Goal: Information Seeking & Learning: Find specific page/section

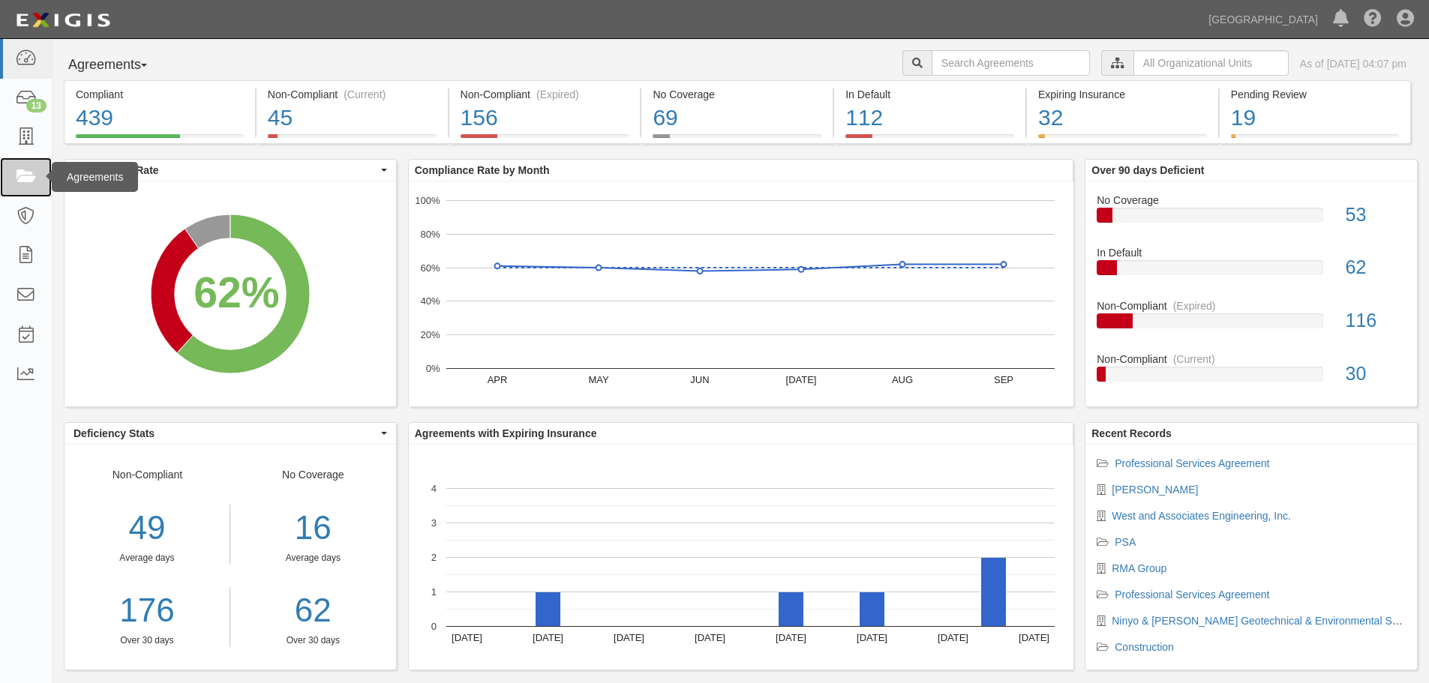
click at [36, 186] on link at bounding box center [26, 178] width 52 height 40
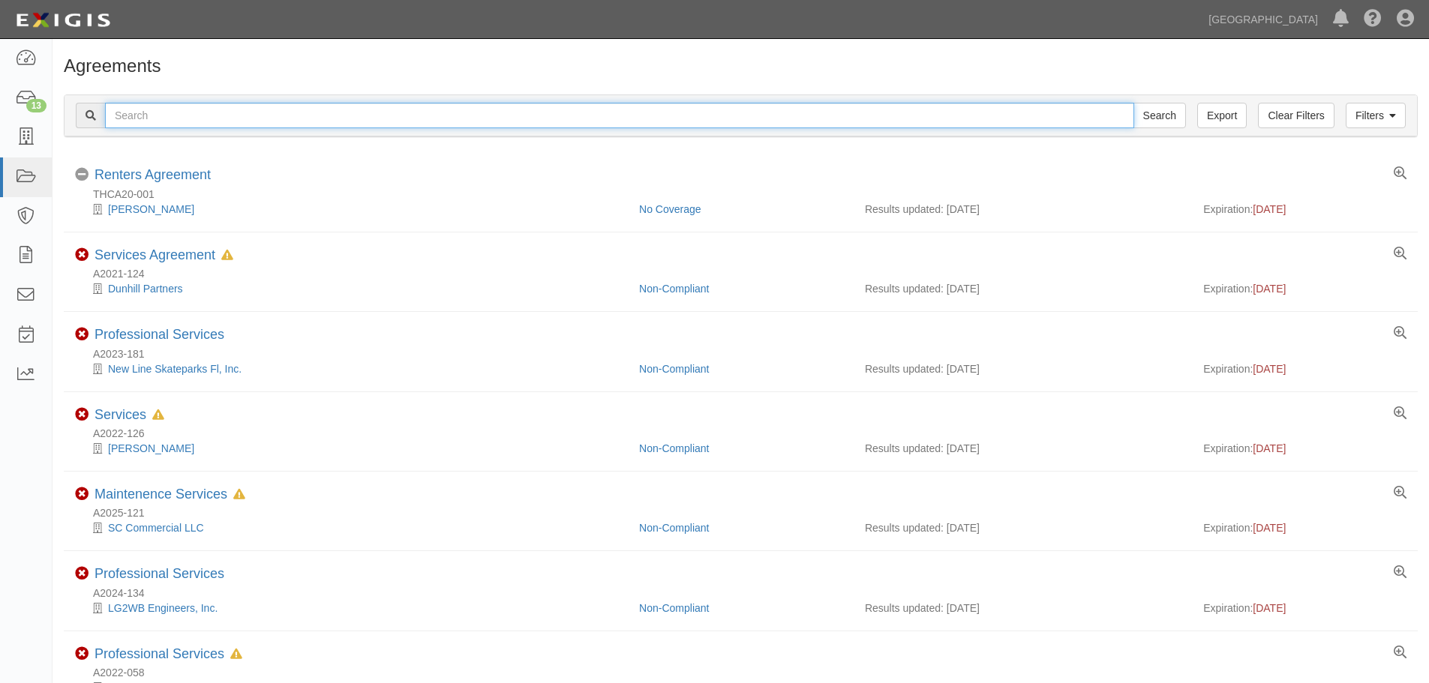
click at [518, 114] on input "text" at bounding box center [619, 116] width 1029 height 26
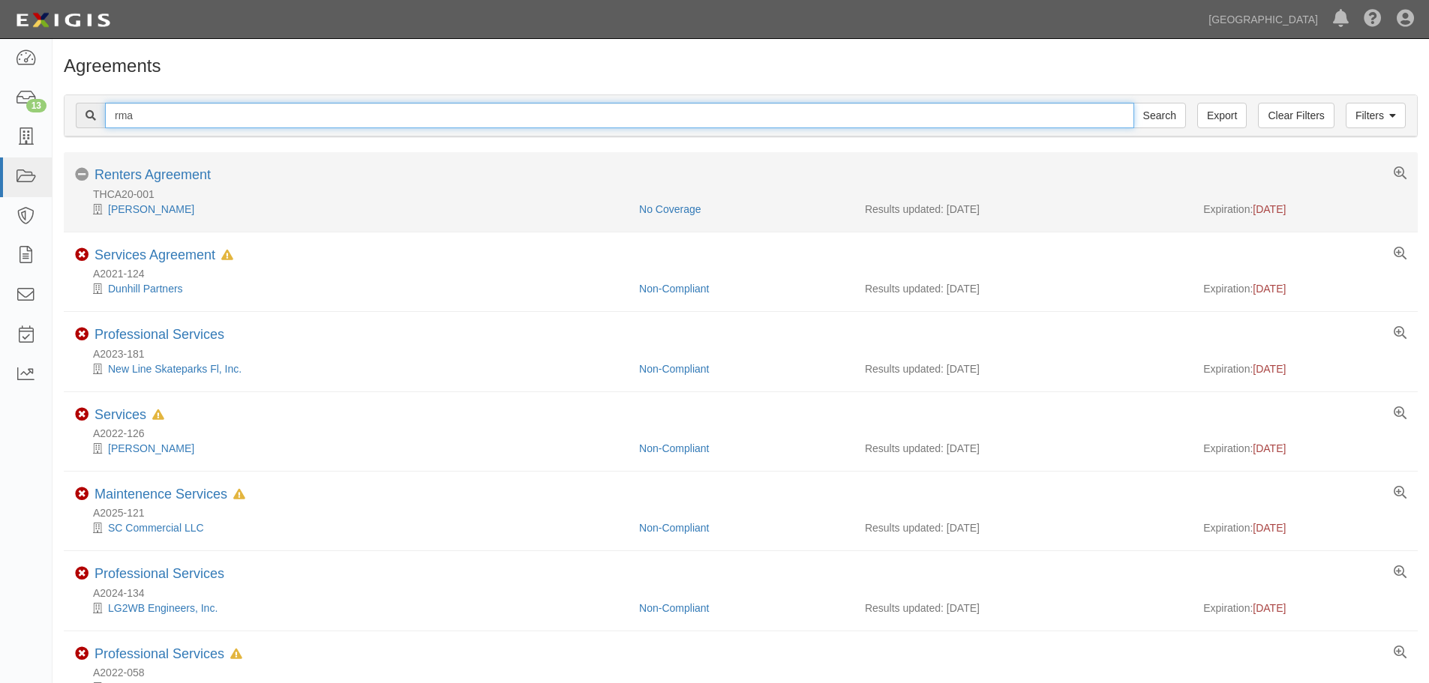
type input "rma group"
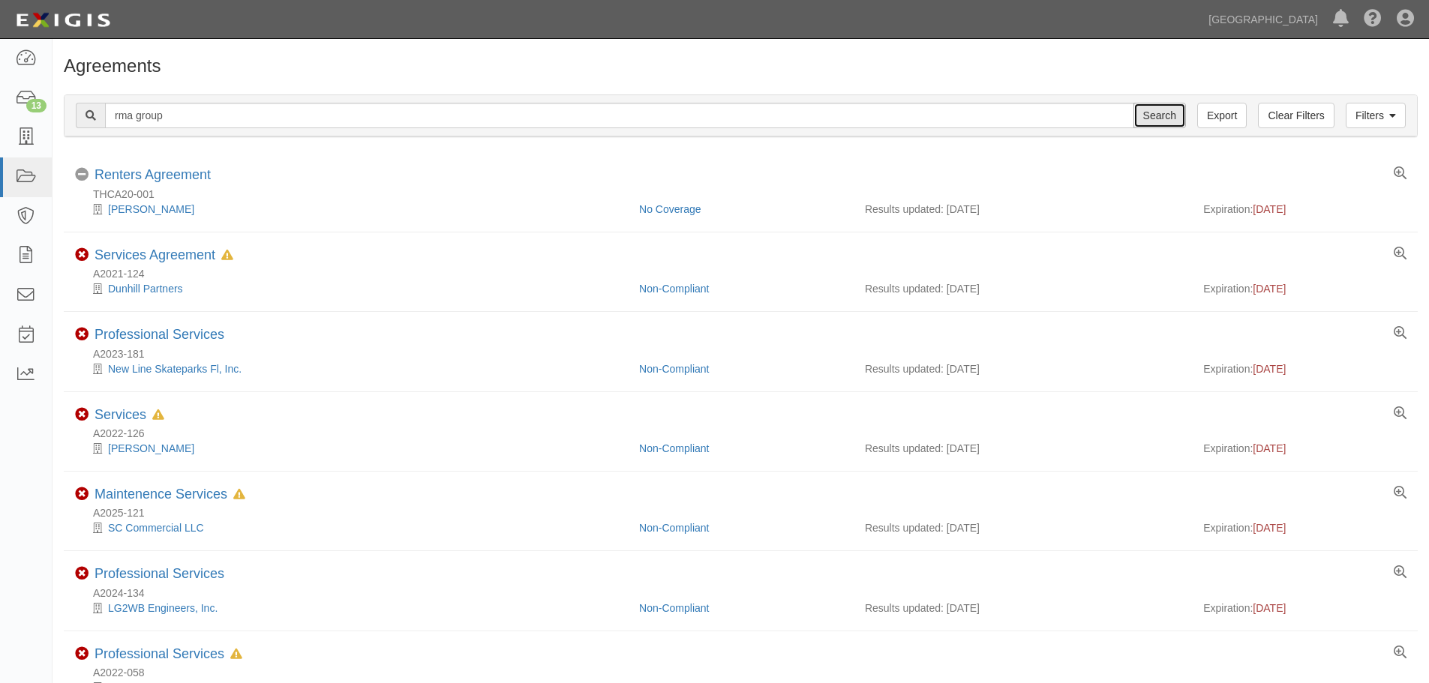
click at [1147, 118] on input "Search" at bounding box center [1159, 116] width 53 height 26
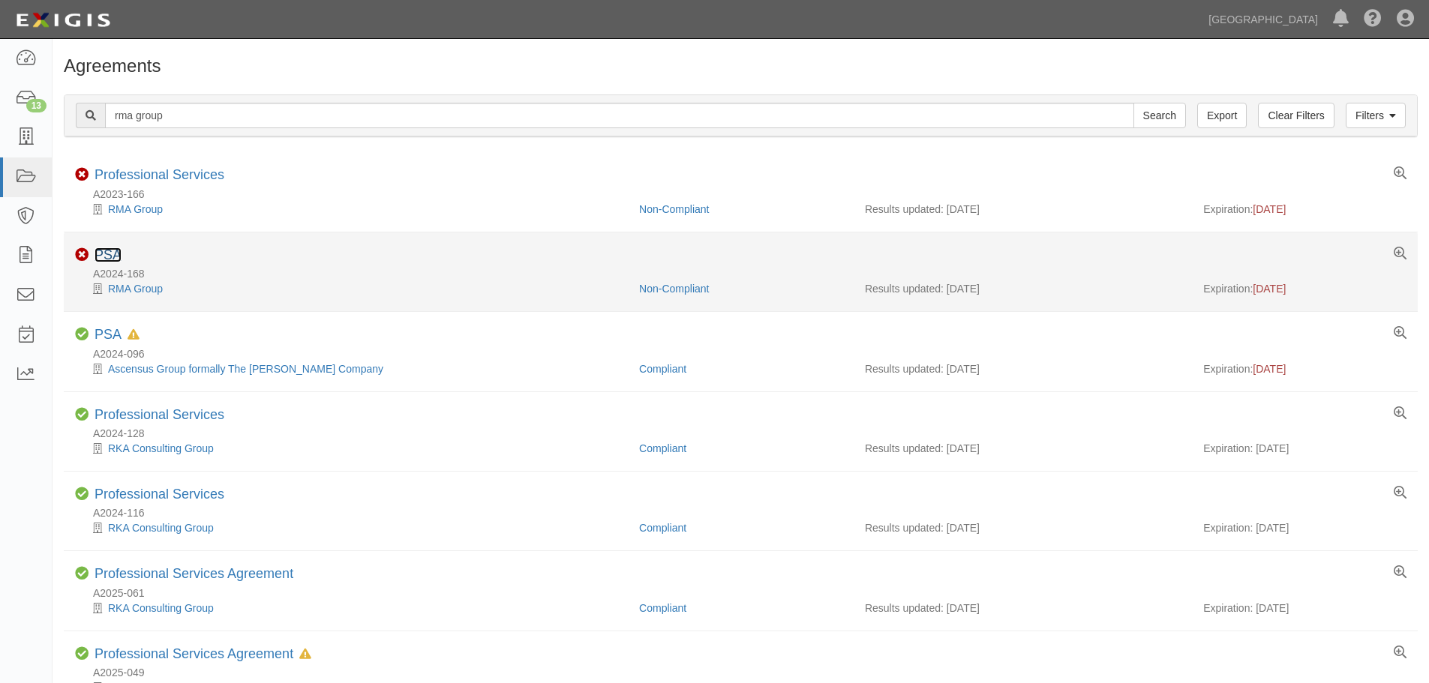
click at [110, 250] on link "PSA" at bounding box center [108, 255] width 27 height 15
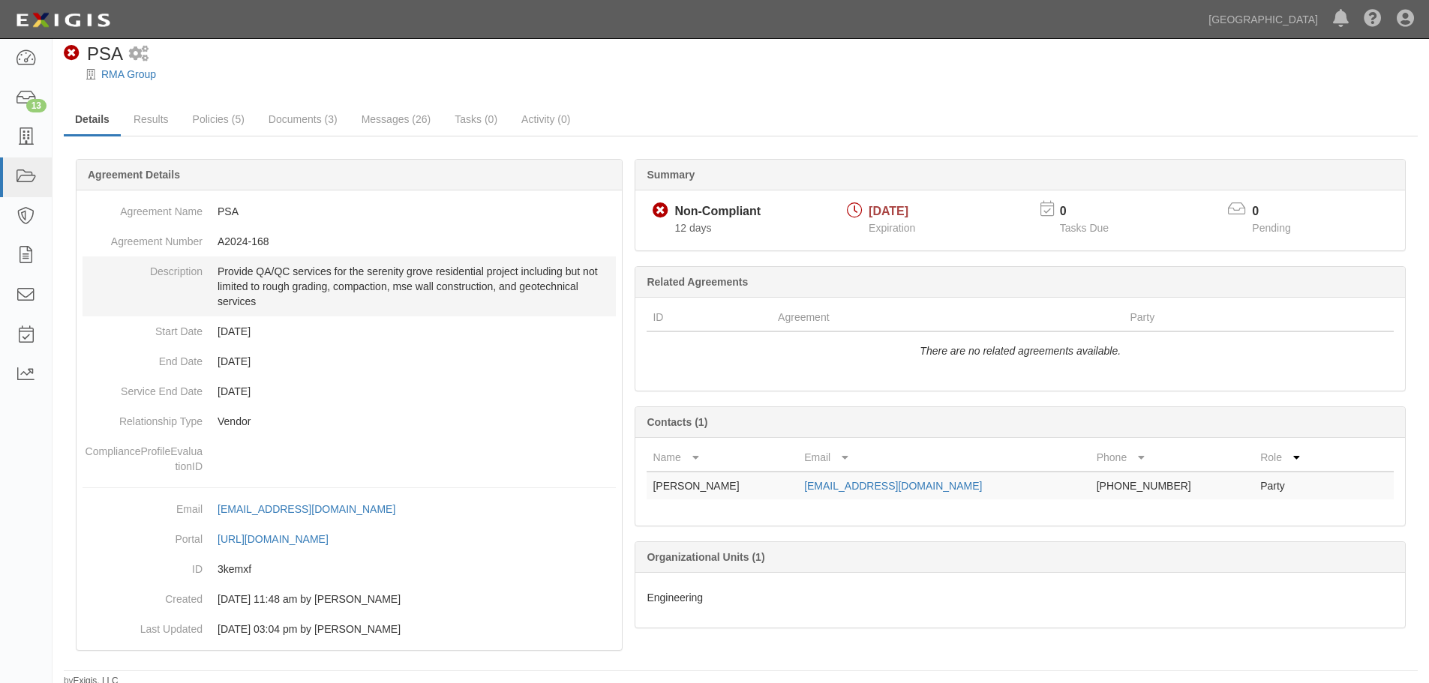
scroll to position [20, 0]
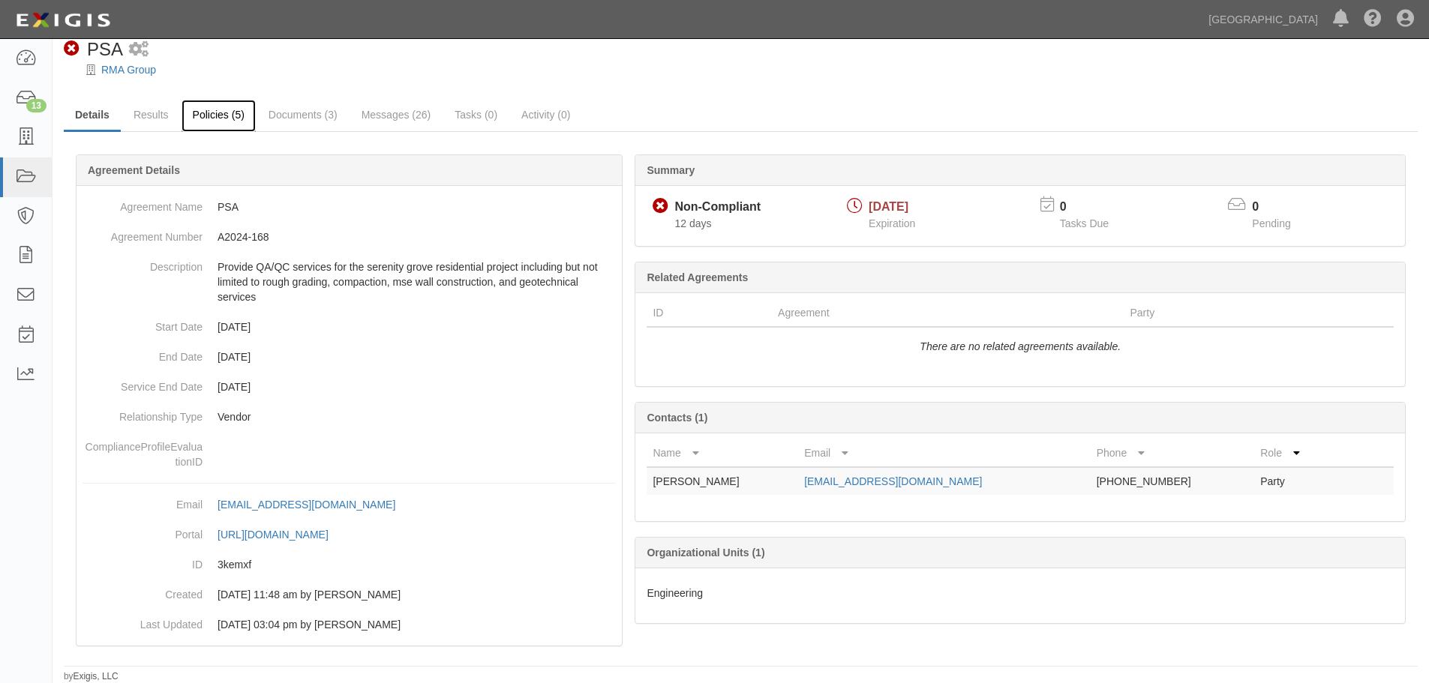
click at [230, 113] on link "Policies (5)" at bounding box center [219, 116] width 74 height 32
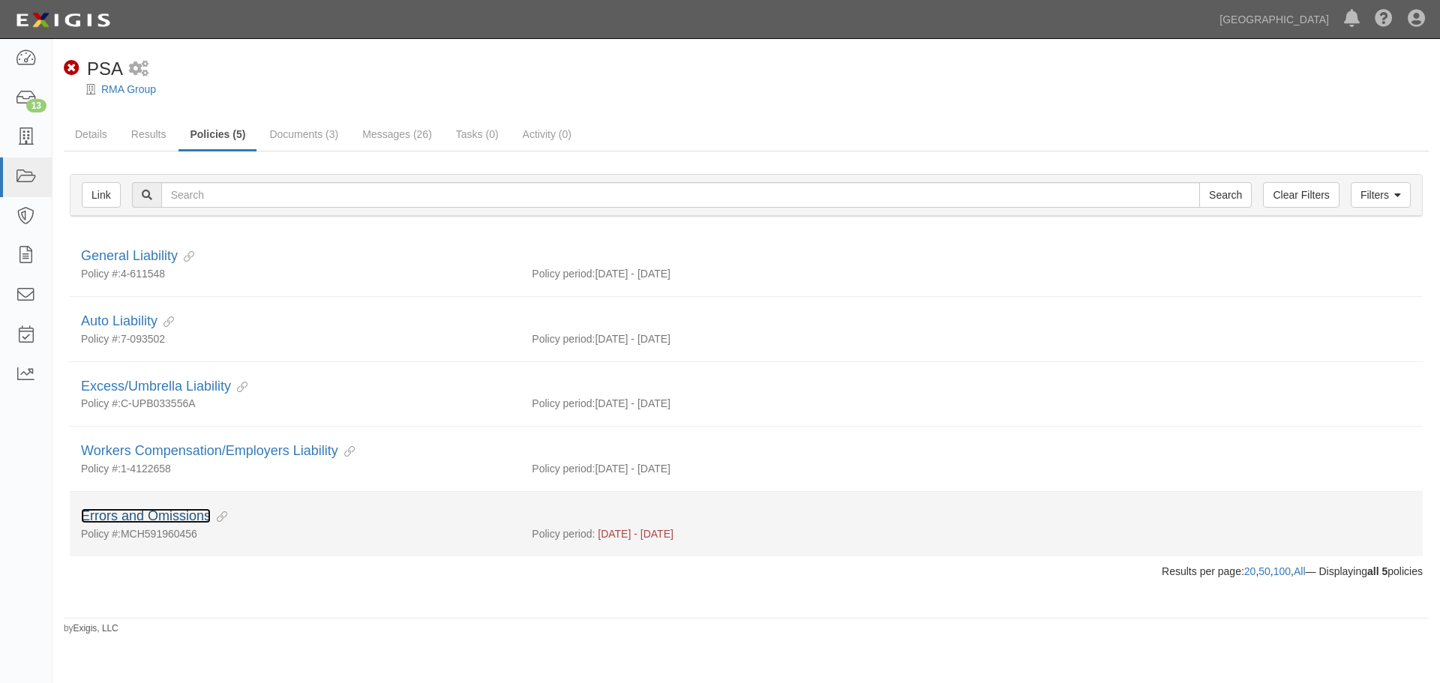
click at [175, 518] on link "Errors and Omissions" at bounding box center [146, 516] width 130 height 15
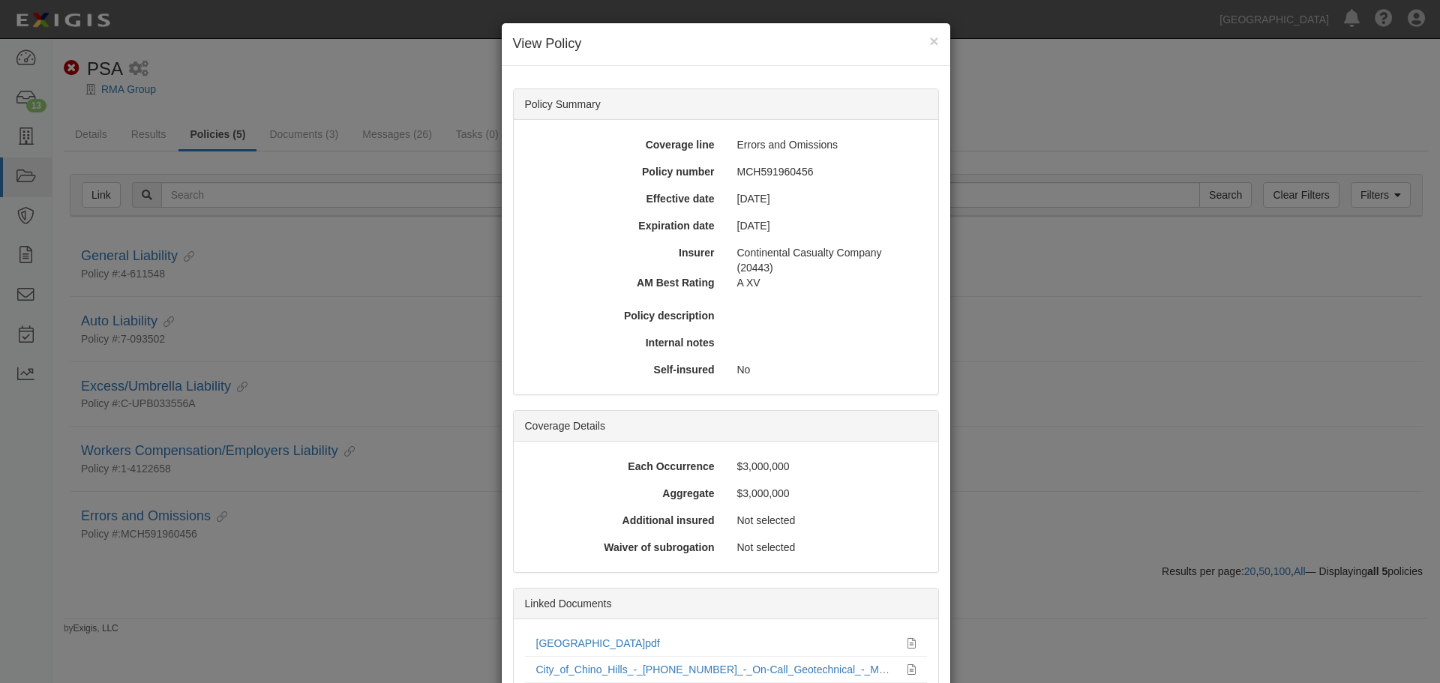
click at [253, 146] on div "× View Policy Policy Summary Coverage line Errors and Omissions Policy number M…" at bounding box center [720, 341] width 1440 height 683
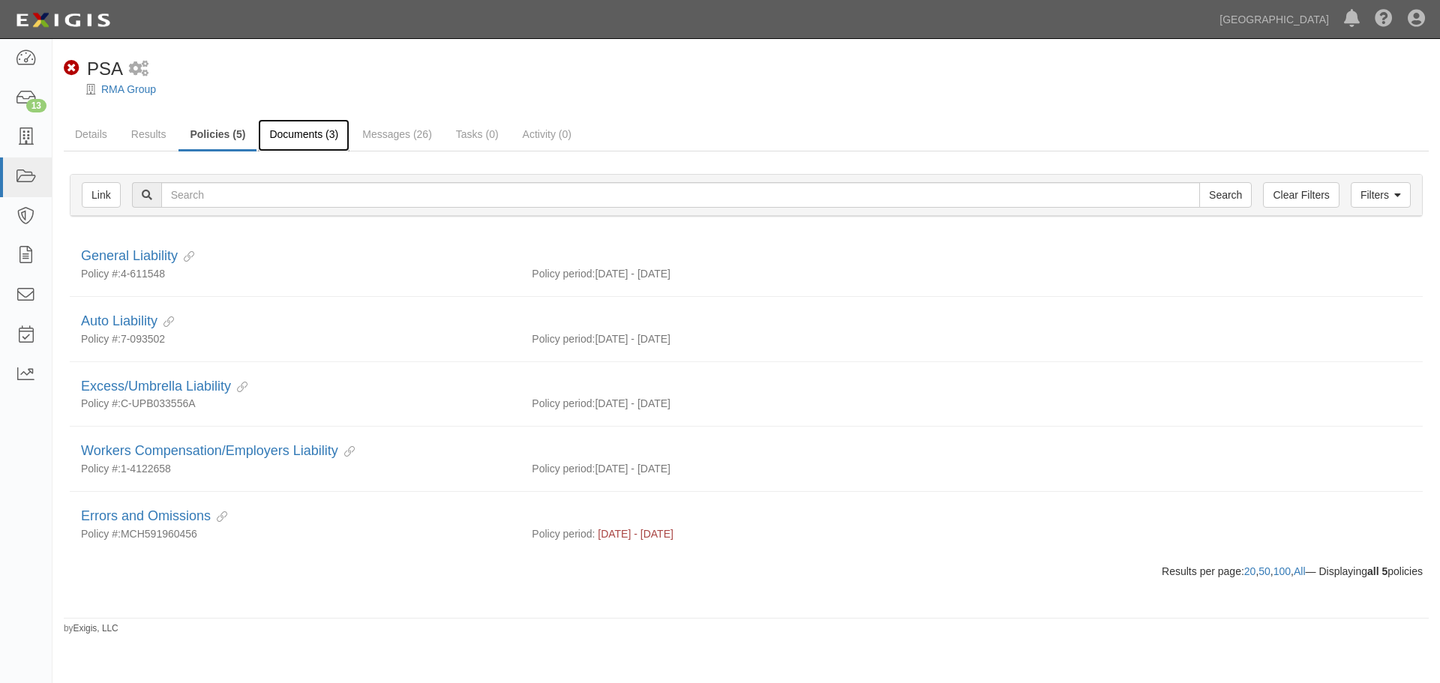
click at [306, 125] on link "Documents (3)" at bounding box center [304, 135] width 92 height 32
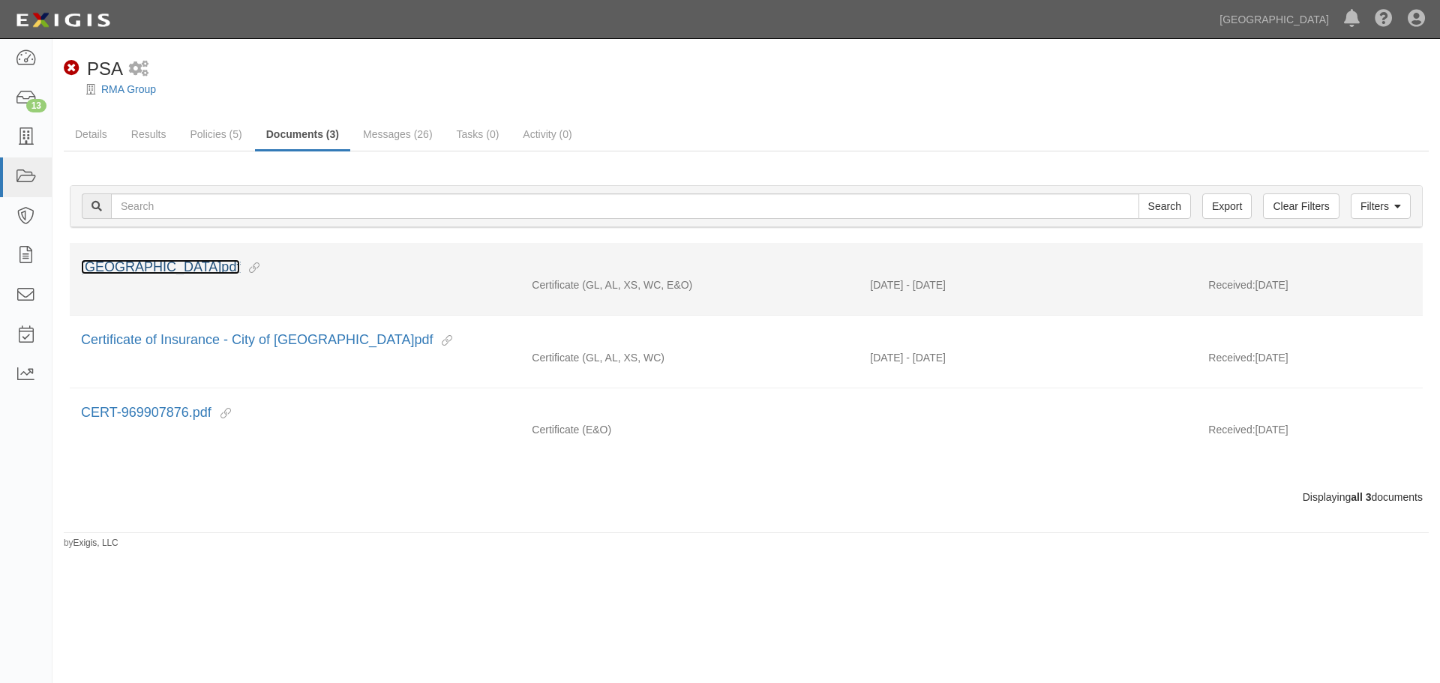
click at [141, 267] on link "[GEOGRAPHIC_DATA]pdf" at bounding box center [160, 267] width 159 height 15
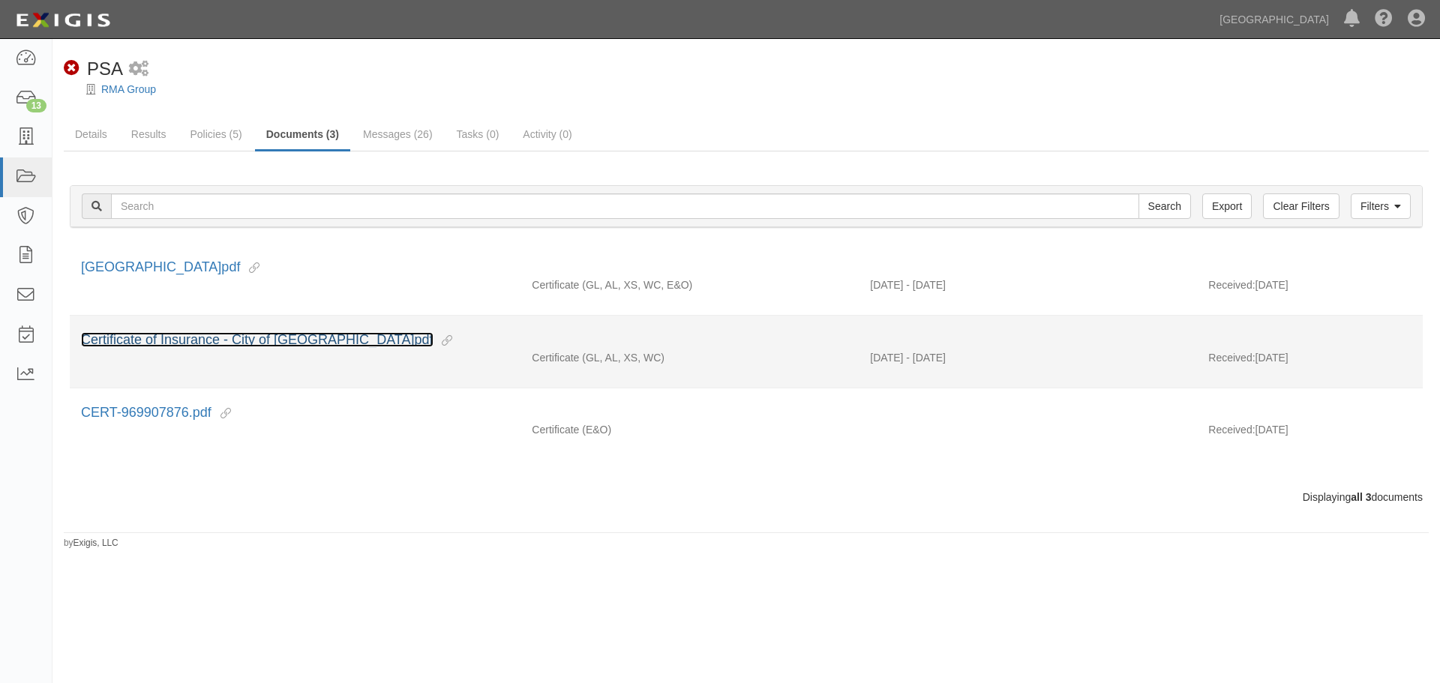
click at [268, 335] on link "Certificate of Insurance - City of Chino Hills.pdf" at bounding box center [257, 339] width 353 height 15
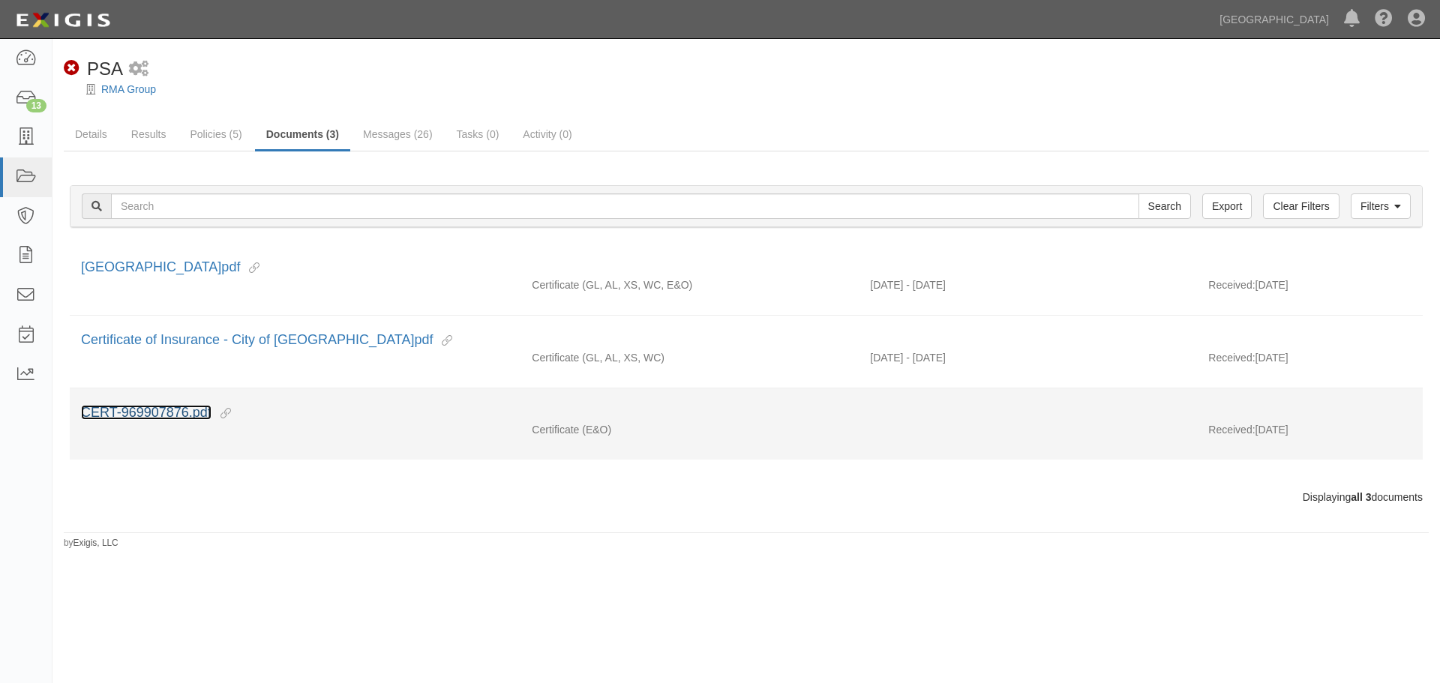
click at [170, 412] on link "CERT-969907876.pdf" at bounding box center [146, 412] width 131 height 15
click at [169, 413] on link "CERT-969907876.pdf" at bounding box center [146, 412] width 131 height 15
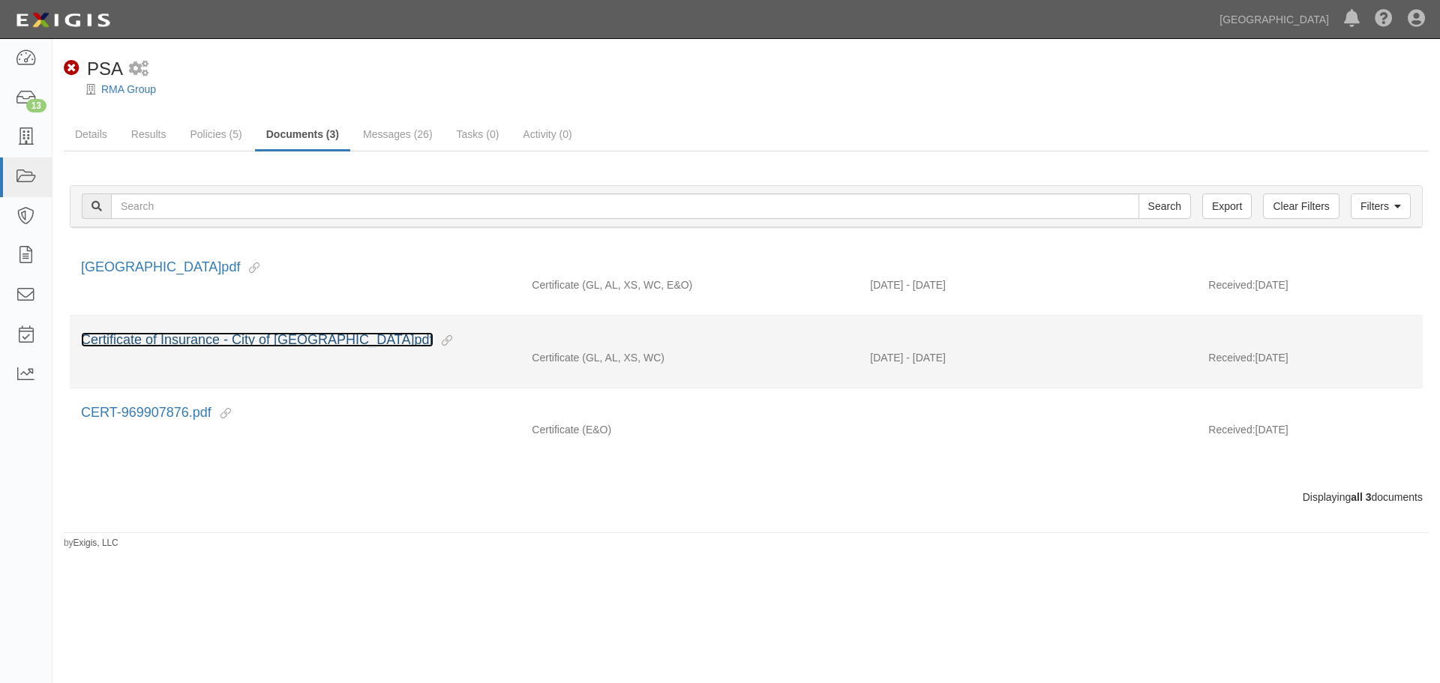
click at [189, 340] on link "Certificate of Insurance - City of [GEOGRAPHIC_DATA]pdf" at bounding box center [257, 339] width 353 height 15
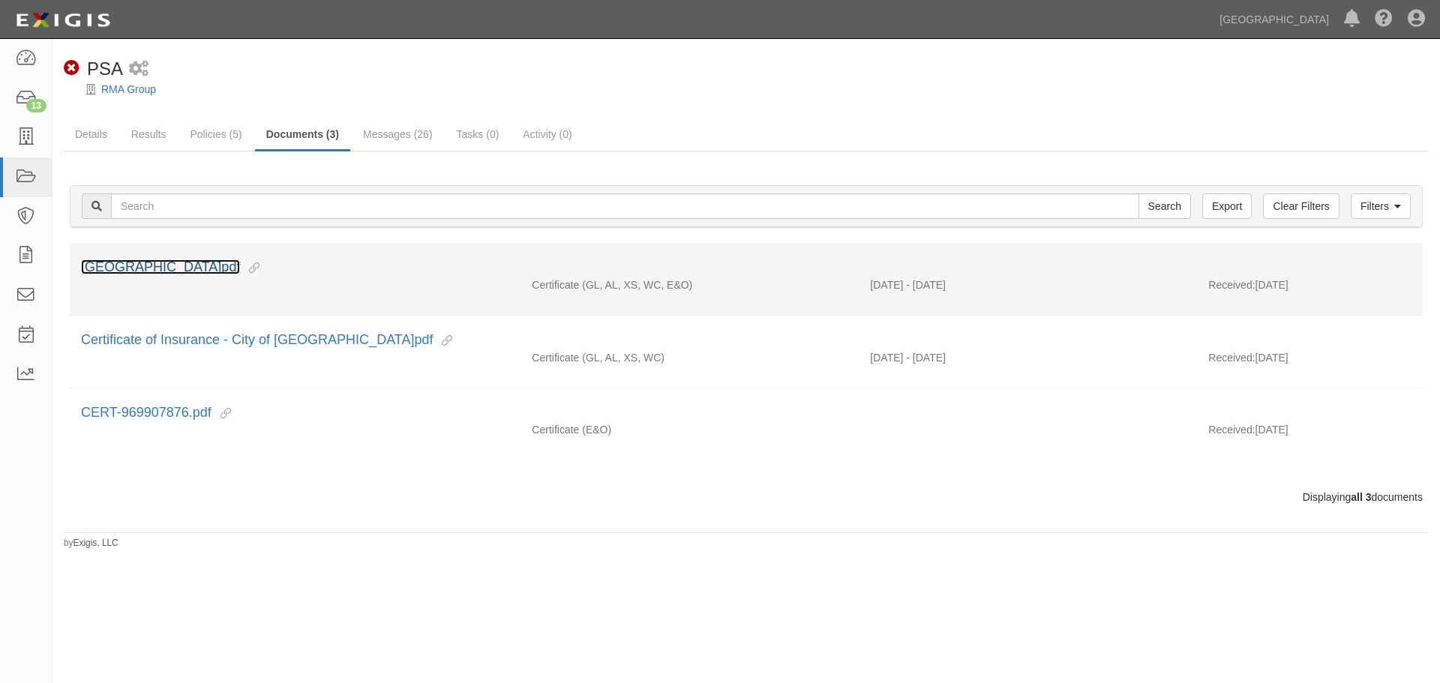
click at [122, 263] on link "City Hall.pdf" at bounding box center [160, 267] width 159 height 15
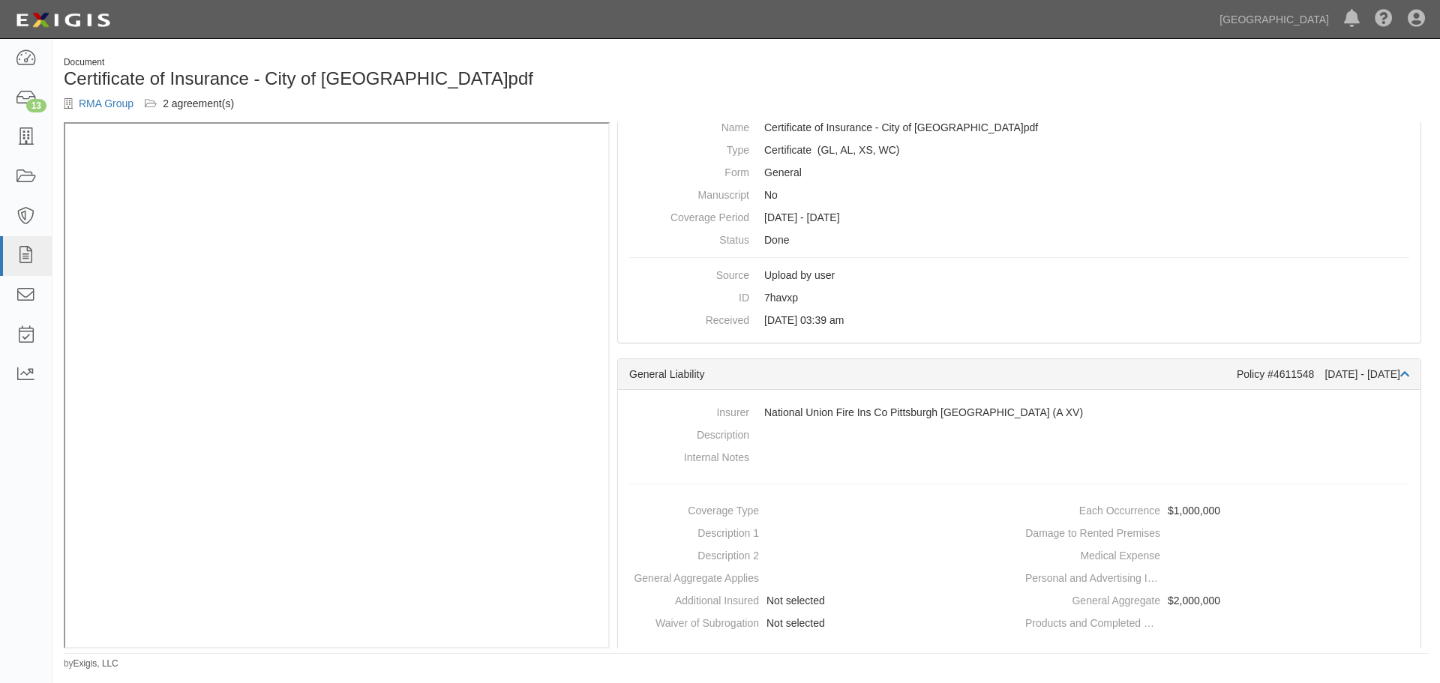
scroll to position [75, 0]
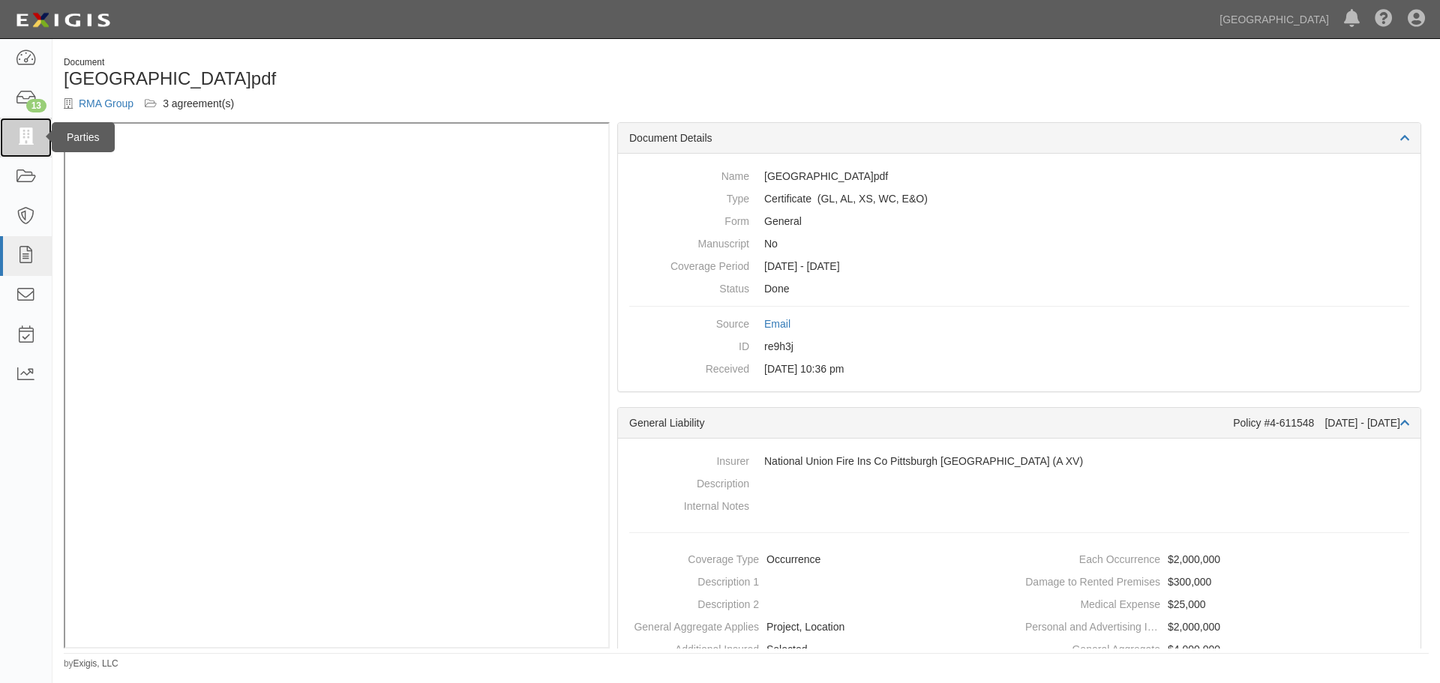
click at [30, 127] on link at bounding box center [26, 138] width 52 height 40
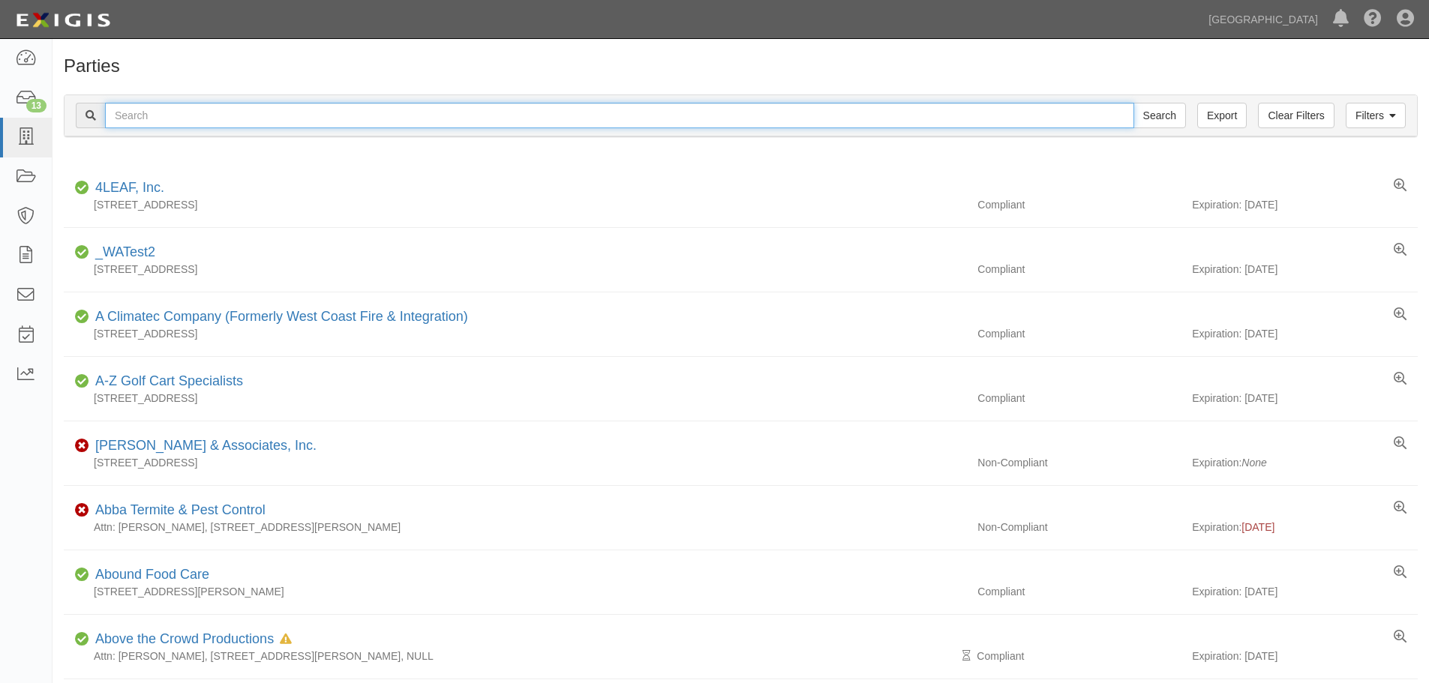
click at [183, 113] on input "text" at bounding box center [619, 116] width 1029 height 26
type input "rma group"
click at [1133, 103] on input "Search" at bounding box center [1159, 116] width 53 height 26
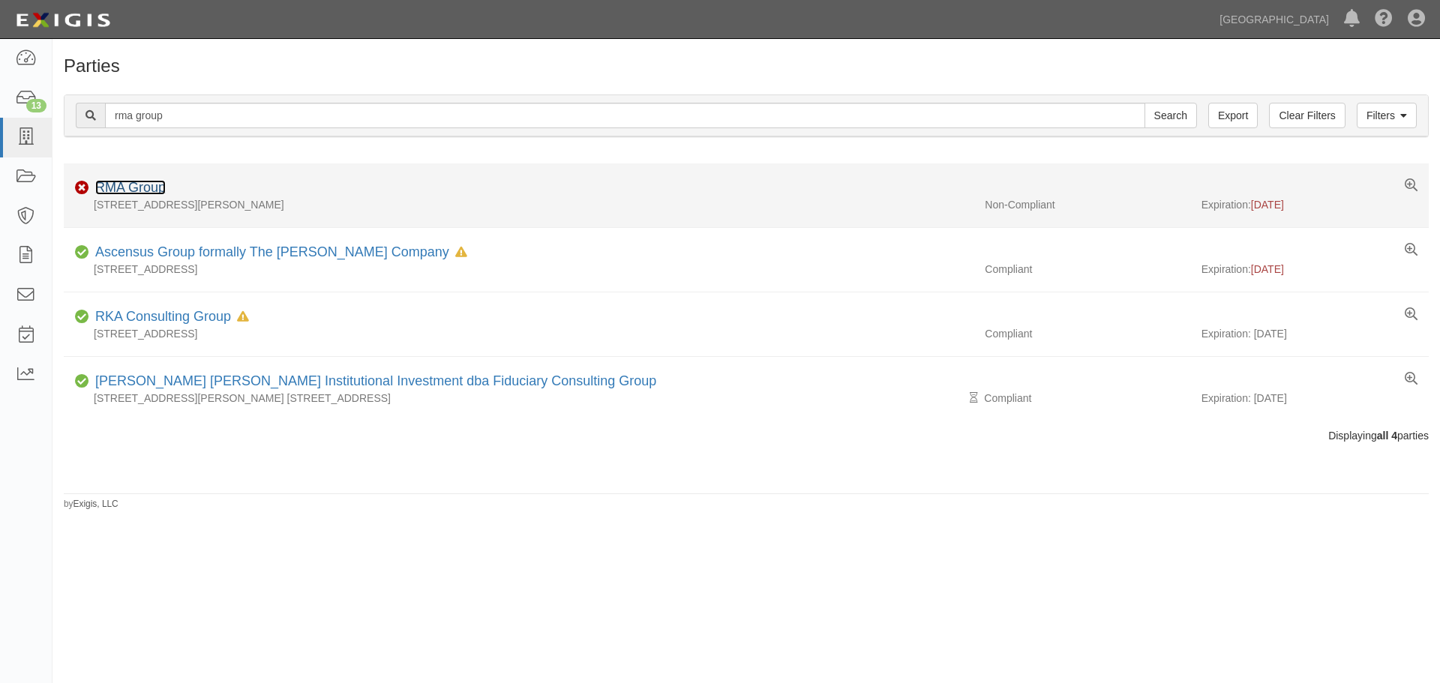
click at [149, 184] on link "RMA Group" at bounding box center [130, 187] width 71 height 15
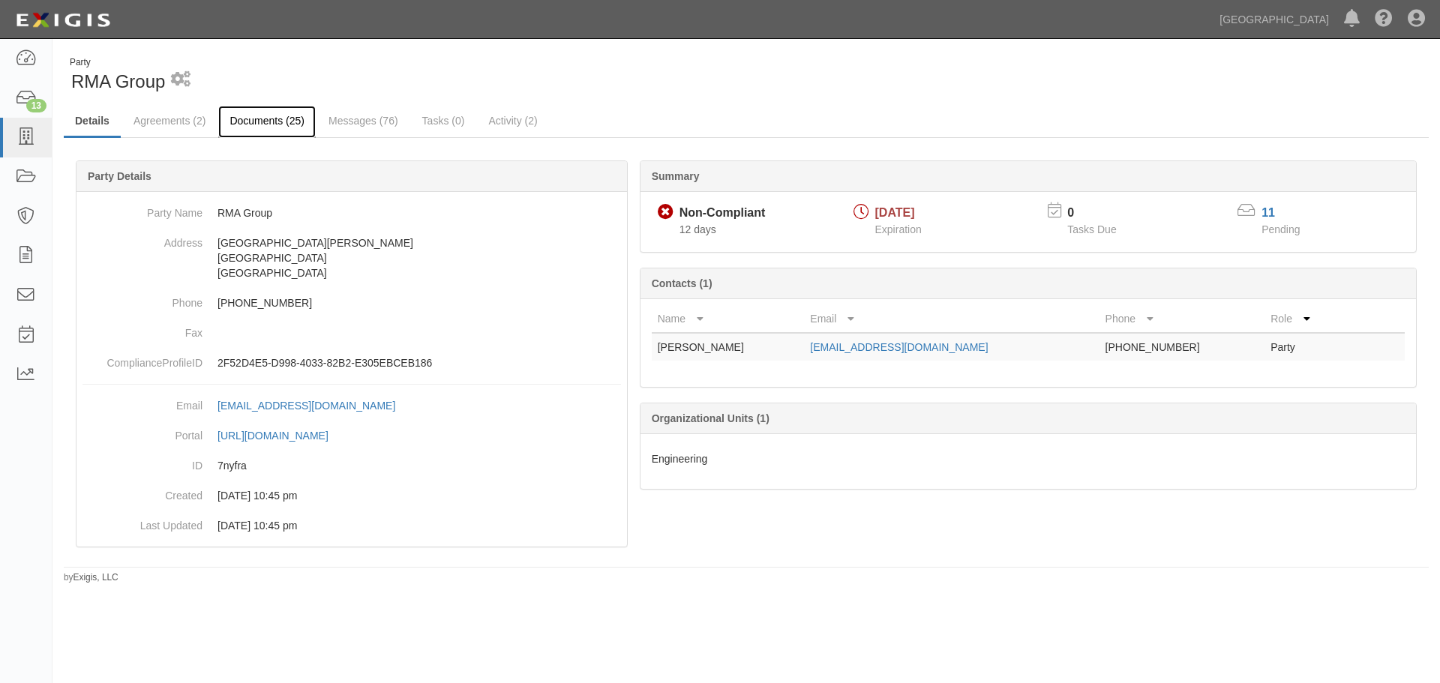
click at [257, 110] on link "Documents (25)" at bounding box center [267, 122] width 98 height 32
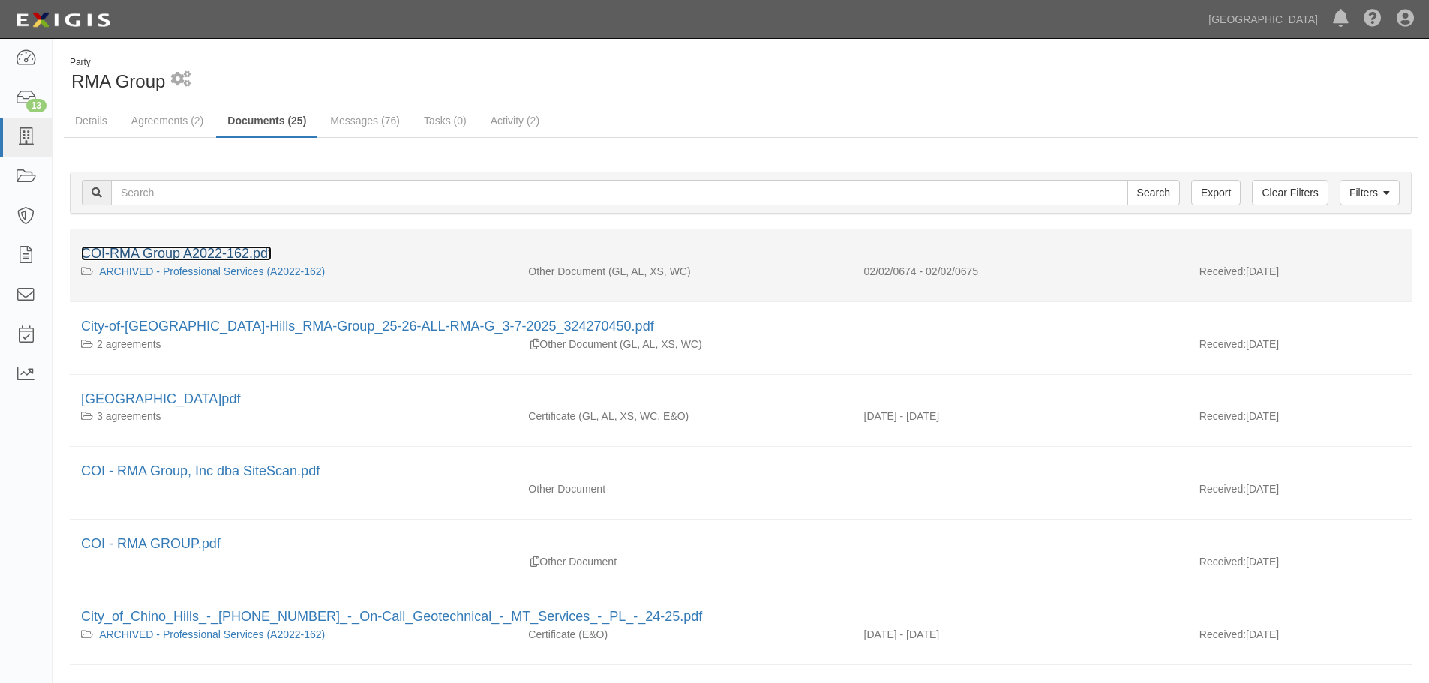
click at [205, 254] on link "COI-RMA Group A2022-162.pdf" at bounding box center [176, 253] width 191 height 15
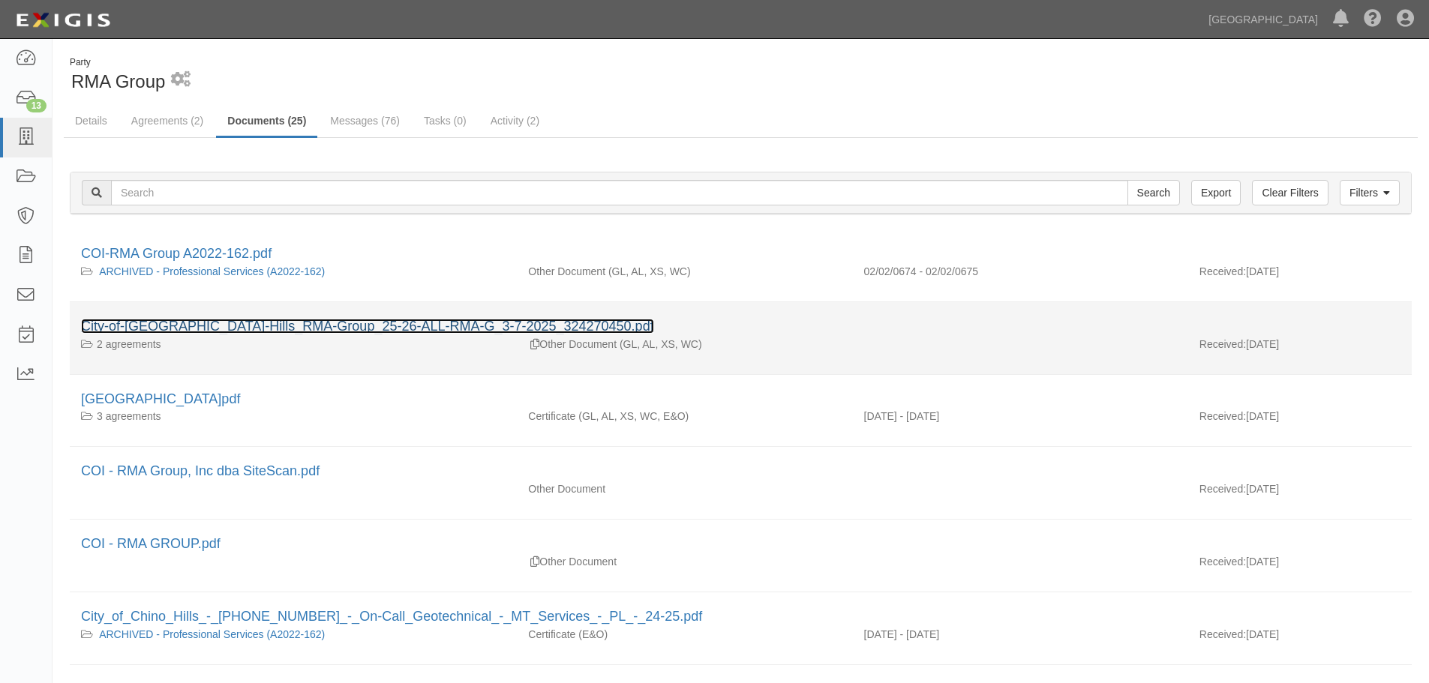
click at [372, 322] on link "City-of-Chino-Hills_RMA-Group_25-26-ALL-RMA-G_3-7-2025_324270450.pdf" at bounding box center [367, 326] width 573 height 15
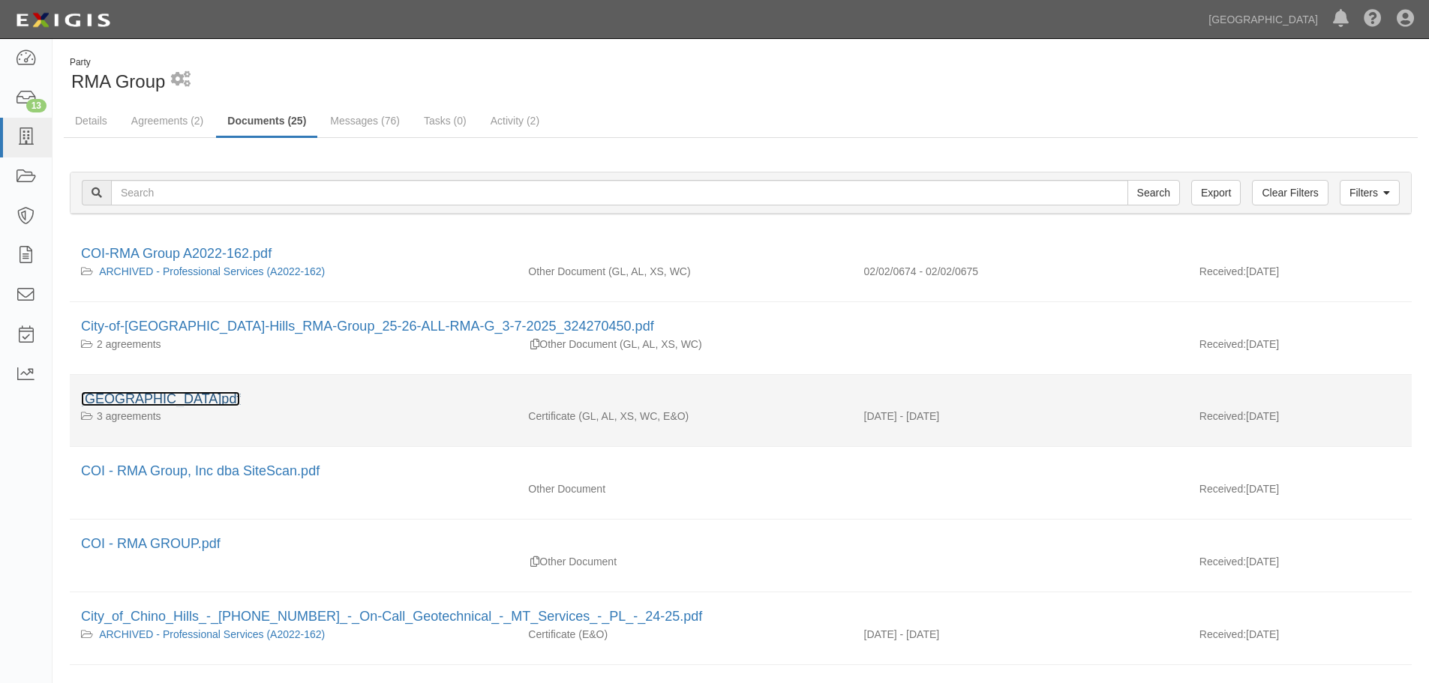
click at [138, 398] on link "City Hall.pdf" at bounding box center [160, 399] width 159 height 15
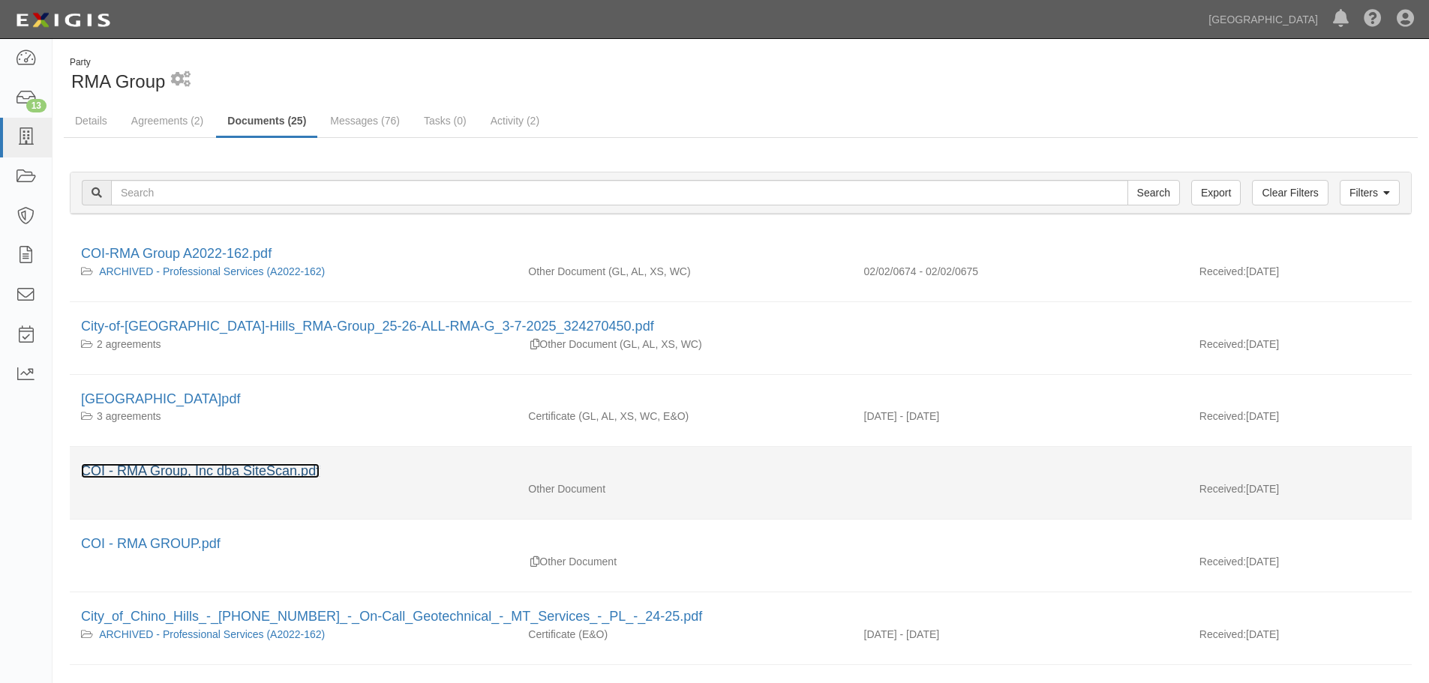
click at [215, 477] on link "COI - RMA Group, Inc dba SiteScan.pdf" at bounding box center [200, 471] width 239 height 15
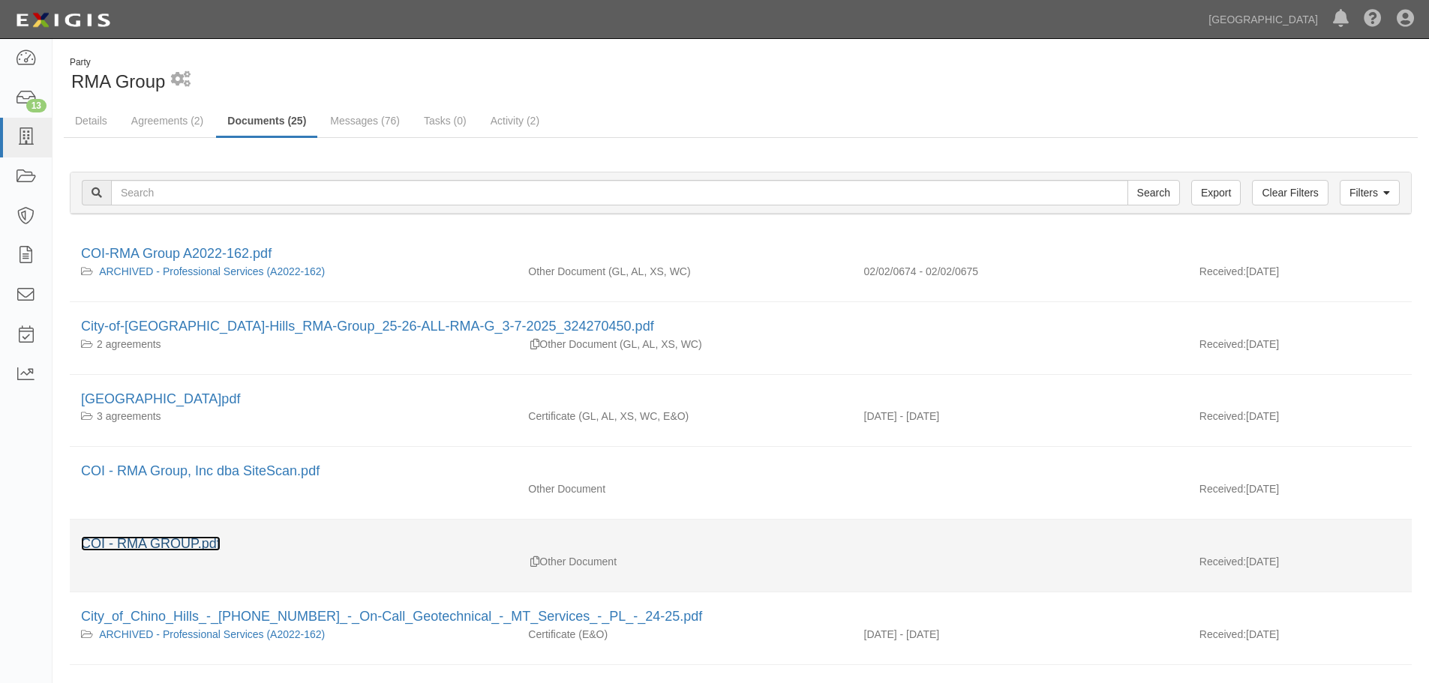
click at [189, 547] on link "COI - RMA GROUP.pdf" at bounding box center [151, 543] width 140 height 15
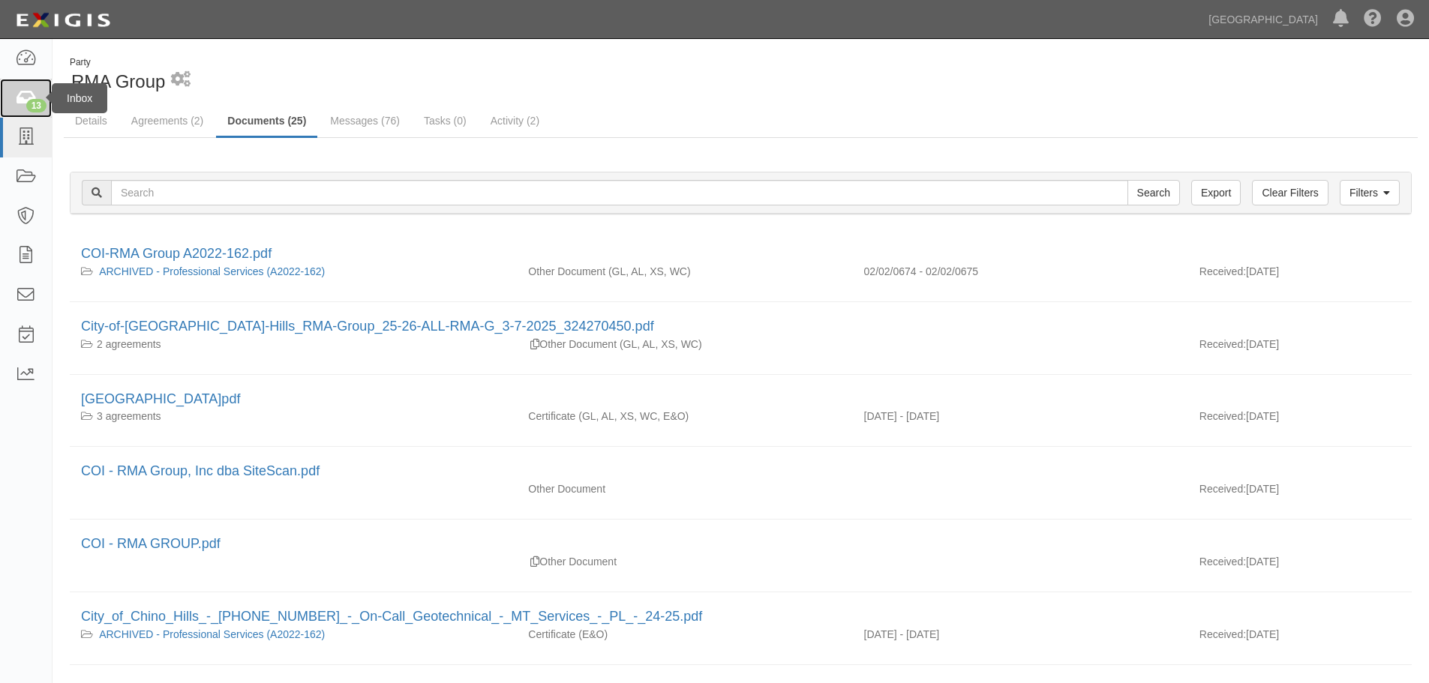
click at [33, 100] on div "13" at bounding box center [36, 106] width 20 height 14
